Goal: Task Accomplishment & Management: Manage account settings

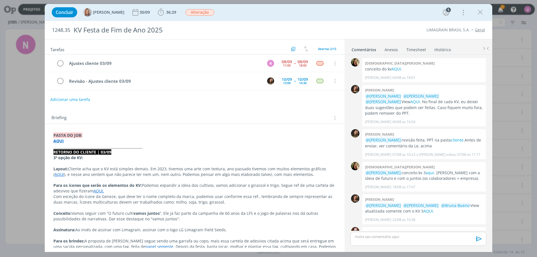
scroll to position [84, 0]
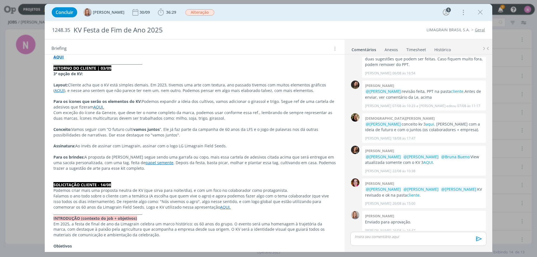
click at [384, 236] on p "dialog" at bounding box center [418, 236] width 127 height 5
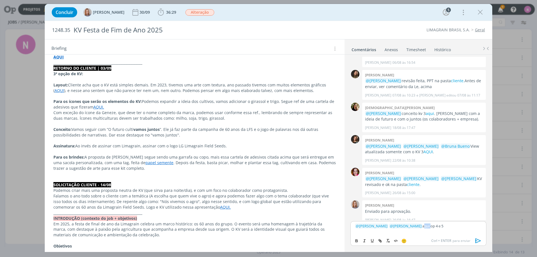
drag, startPoint x: 420, startPoint y: 227, endPoint x: 427, endPoint y: 228, distance: 7.0
click at [427, 228] on p "﻿ @ [PERSON_NAME] ﻿ ﻿ @ [PERSON_NAME] ﻿ aqui op 4 e 5" at bounding box center [418, 226] width 127 height 5
click at [380, 241] on icon "dialog" at bounding box center [380, 240] width 2 height 2
paste input "nos"
paste input "[URL][DOMAIN_NAME]"
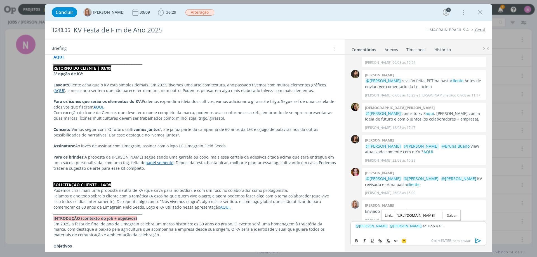
scroll to position [0, 151]
type input "[URL][DOMAIN_NAME]"
click at [451, 217] on link "dialog" at bounding box center [450, 215] width 15 height 5
drag, startPoint x: 479, startPoint y: 242, endPoint x: 477, endPoint y: 233, distance: 9.2
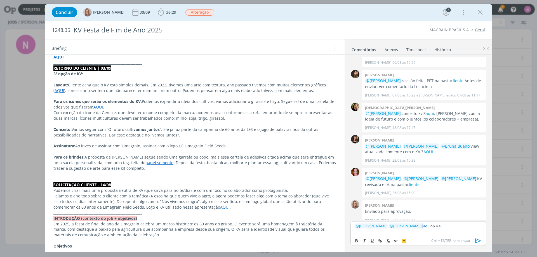
click at [479, 242] on icon "dialog" at bounding box center [479, 240] width 6 height 5
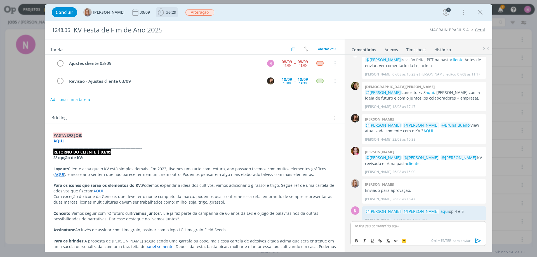
click at [168, 16] on span "36:29" at bounding box center [167, 12] width 21 height 8
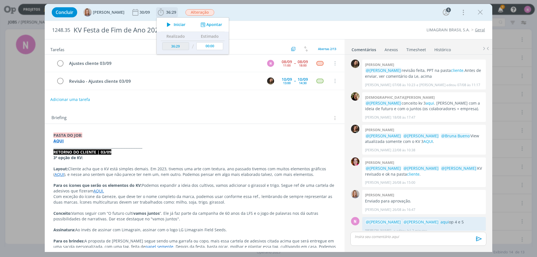
click at [207, 27] on button "Apontar" at bounding box center [210, 25] width 23 height 6
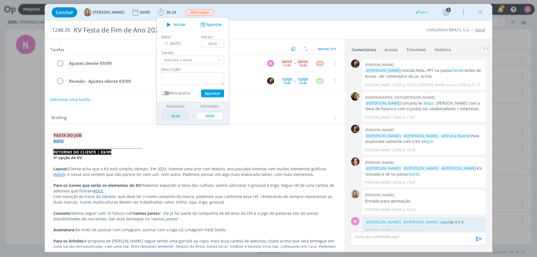
click at [426, 50] on li "Timesheet" at bounding box center [420, 48] width 28 height 8
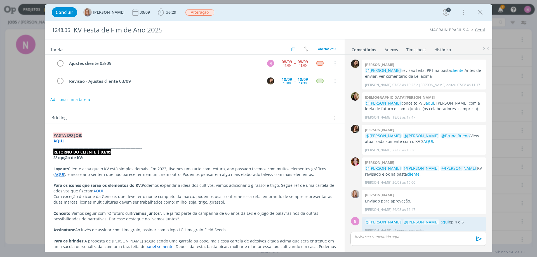
click at [411, 47] on link "Timesheet" at bounding box center [416, 48] width 20 height 8
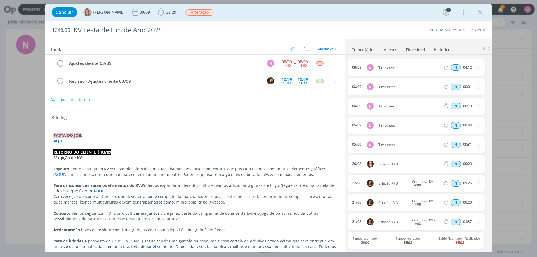
click at [476, 88] on icon "dialog" at bounding box center [478, 86] width 6 height 7
click at [452, 97] on link "Excluir" at bounding box center [463, 96] width 44 height 9
click at [470, 87] on button "Sim" at bounding box center [473, 87] width 11 height 6
click at [476, 67] on icon "dialog" at bounding box center [478, 67] width 6 height 7
drag, startPoint x: 460, startPoint y: 86, endPoint x: 435, endPoint y: 79, distance: 26.7
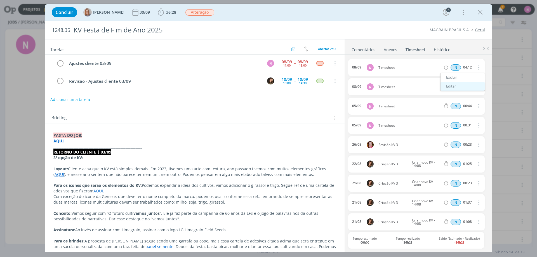
click at [460, 86] on link "Editar" at bounding box center [463, 86] width 44 height 9
click at [392, 67] on div "Timesheet" at bounding box center [394, 68] width 30 height 6
drag, startPoint x: 399, startPoint y: 67, endPoint x: 363, endPoint y: 68, distance: 35.6
click at [363, 68] on div "[DATE] 18:06 Timesheet Selecione a tarefa N 04:12" at bounding box center [416, 67] width 137 height 17
click at [62, 64] on icon "dialog" at bounding box center [60, 63] width 8 height 8
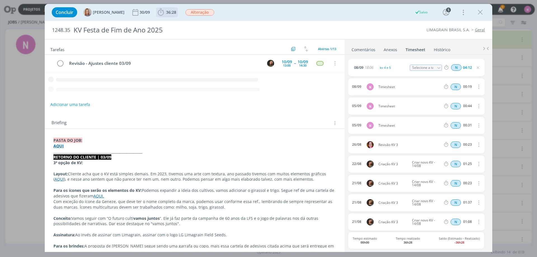
click at [168, 11] on span "36:28" at bounding box center [171, 12] width 10 height 5
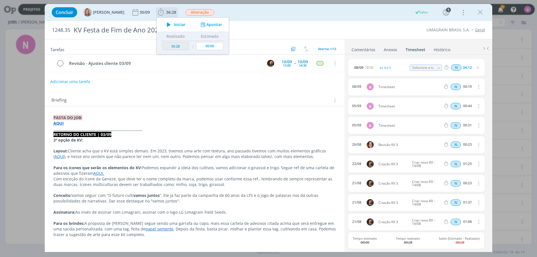
click at [175, 22] on button "Iniciar" at bounding box center [175, 25] width 22 height 8
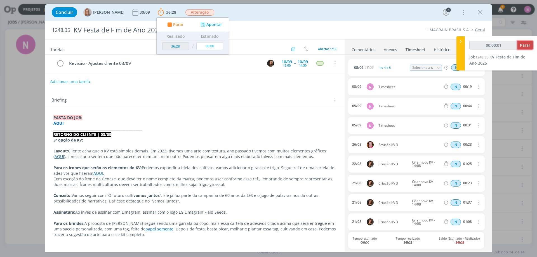
type input "00:00:02"
click at [527, 47] on span "Parar" at bounding box center [525, 45] width 10 height 5
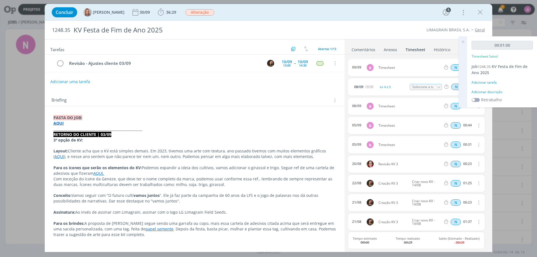
drag, startPoint x: 461, startPoint y: 40, endPoint x: 455, endPoint y: 53, distance: 14.3
click at [461, 41] on icon at bounding box center [463, 41] width 10 height 11
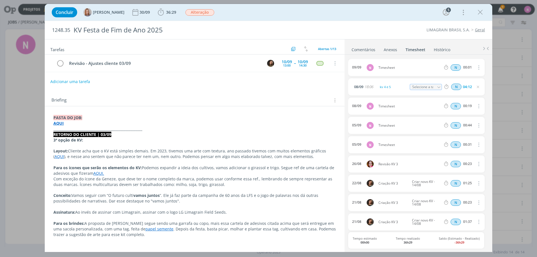
drag, startPoint x: 477, startPoint y: 67, endPoint x: 477, endPoint y: 71, distance: 4.2
click at [476, 67] on icon "dialog" at bounding box center [478, 67] width 6 height 7
click at [423, 68] on span "Timesheet" at bounding box center [409, 67] width 67 height 3
click at [396, 67] on span "Timesheet" at bounding box center [409, 67] width 67 height 3
click at [395, 67] on span "Timesheet" at bounding box center [409, 67] width 67 height 3
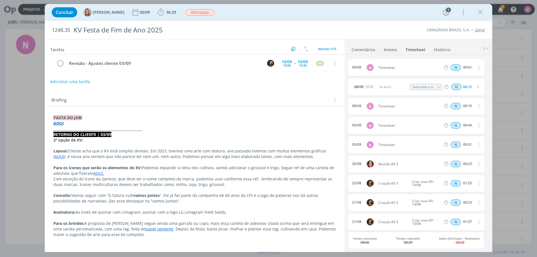
drag, startPoint x: 477, startPoint y: 68, endPoint x: 474, endPoint y: 70, distance: 3.4
click at [477, 68] on icon "dialog" at bounding box center [478, 67] width 6 height 7
click at [453, 76] on link "Excluir" at bounding box center [463, 77] width 44 height 9
drag, startPoint x: 458, startPoint y: 67, endPoint x: 463, endPoint y: 75, distance: 9.1
click at [458, 67] on button "Não" at bounding box center [461, 68] width 11 height 6
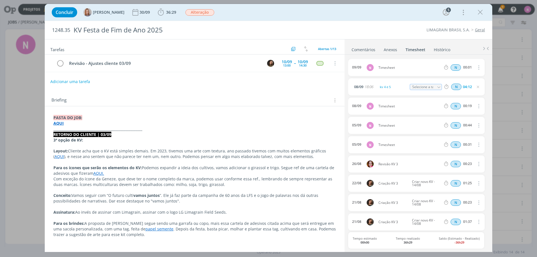
click at [391, 67] on span "Timesheet" at bounding box center [409, 67] width 67 height 3
drag, startPoint x: 453, startPoint y: 67, endPoint x: 467, endPoint y: 69, distance: 13.5
click at [458, 67] on span "N" at bounding box center [456, 67] width 10 height 6
click at [467, 69] on div "00:01" at bounding box center [467, 67] width 9 height 4
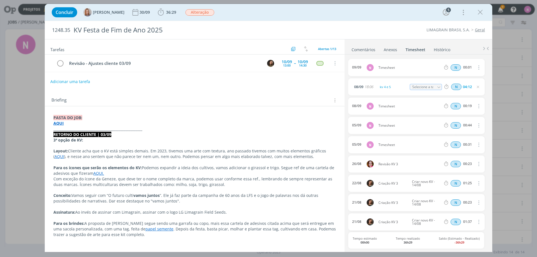
click at [477, 67] on icon "dialog" at bounding box center [478, 67] width 6 height 7
drag, startPoint x: 451, startPoint y: 86, endPoint x: 457, endPoint y: 79, distance: 8.3
click at [451, 85] on link "Editar" at bounding box center [463, 86] width 44 height 9
click at [467, 67] on input "00:01" at bounding box center [468, 68] width 12 height 6
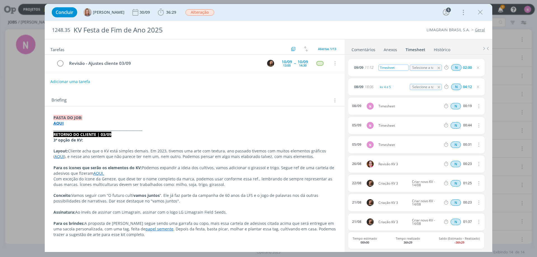
type input "02:00"
click at [391, 69] on div "Timesheet" at bounding box center [394, 68] width 30 height 6
drag, startPoint x: 397, startPoint y: 69, endPoint x: 359, endPoint y: 72, distance: 37.9
click at [359, 72] on div "[DATE] 11:12 Timesheet Selecione a tarefa N 02:00" at bounding box center [416, 67] width 137 height 17
click at [388, 65] on div "Timesheet" at bounding box center [394, 68] width 30 height 6
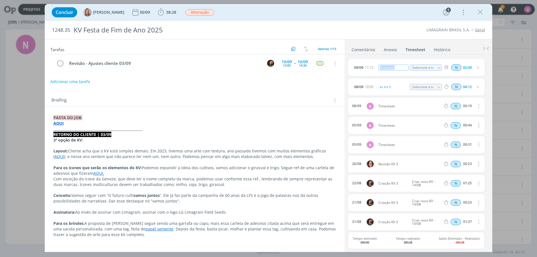
click at [339, 71] on body "Projetos Jobs Produção [GEOGRAPHIC_DATA] Relatórios 9 Notificações Central de A…" at bounding box center [268, 128] width 537 height 257
click at [481, 8] on icon "dialog" at bounding box center [480, 12] width 8 height 8
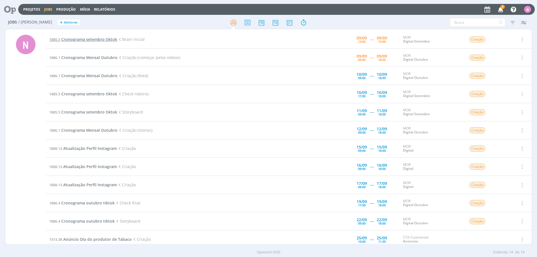
click at [93, 38] on span "Cronograma setembro tiktok" at bounding box center [89, 39] width 56 height 5
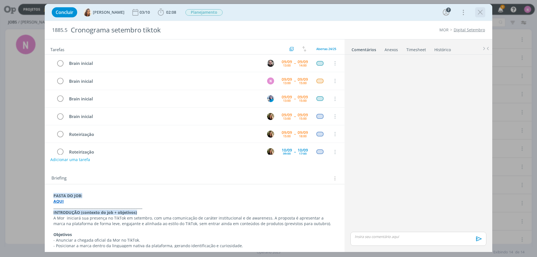
click at [482, 12] on icon "dialog" at bounding box center [480, 12] width 8 height 8
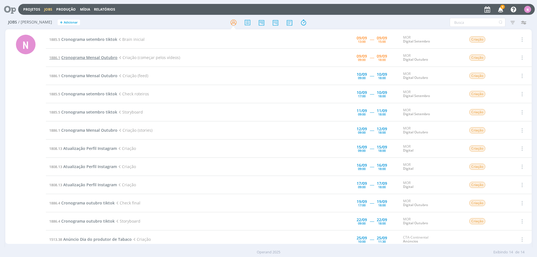
click at [96, 57] on span "Cronograma Mensal Outubro" at bounding box center [89, 57] width 56 height 5
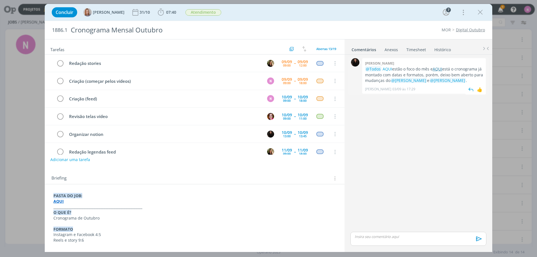
click at [440, 69] on link "AQUI" at bounding box center [438, 68] width 10 height 5
